Goal: Find specific page/section: Find specific page/section

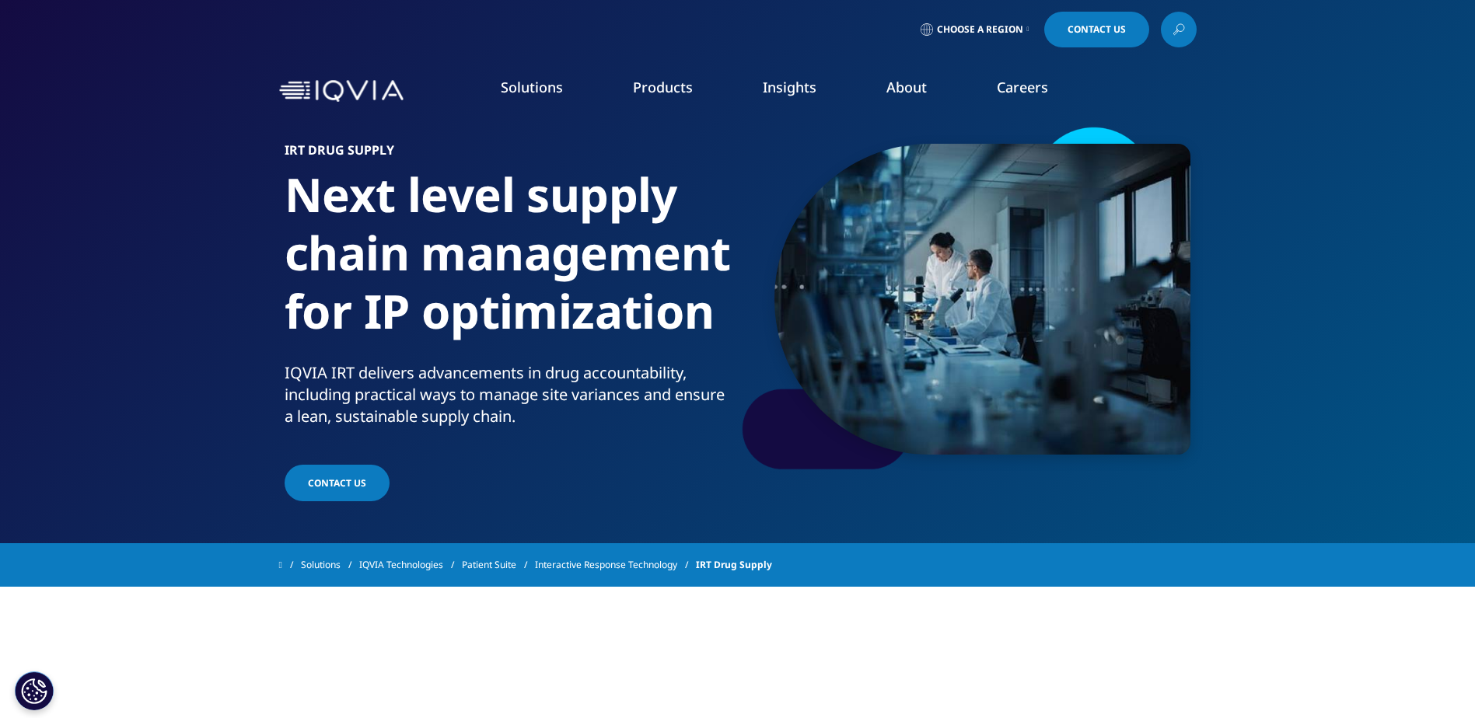
click at [967, 32] on span "Choose a Region" at bounding box center [980, 29] width 86 height 12
